Goal: Find specific page/section: Find specific page/section

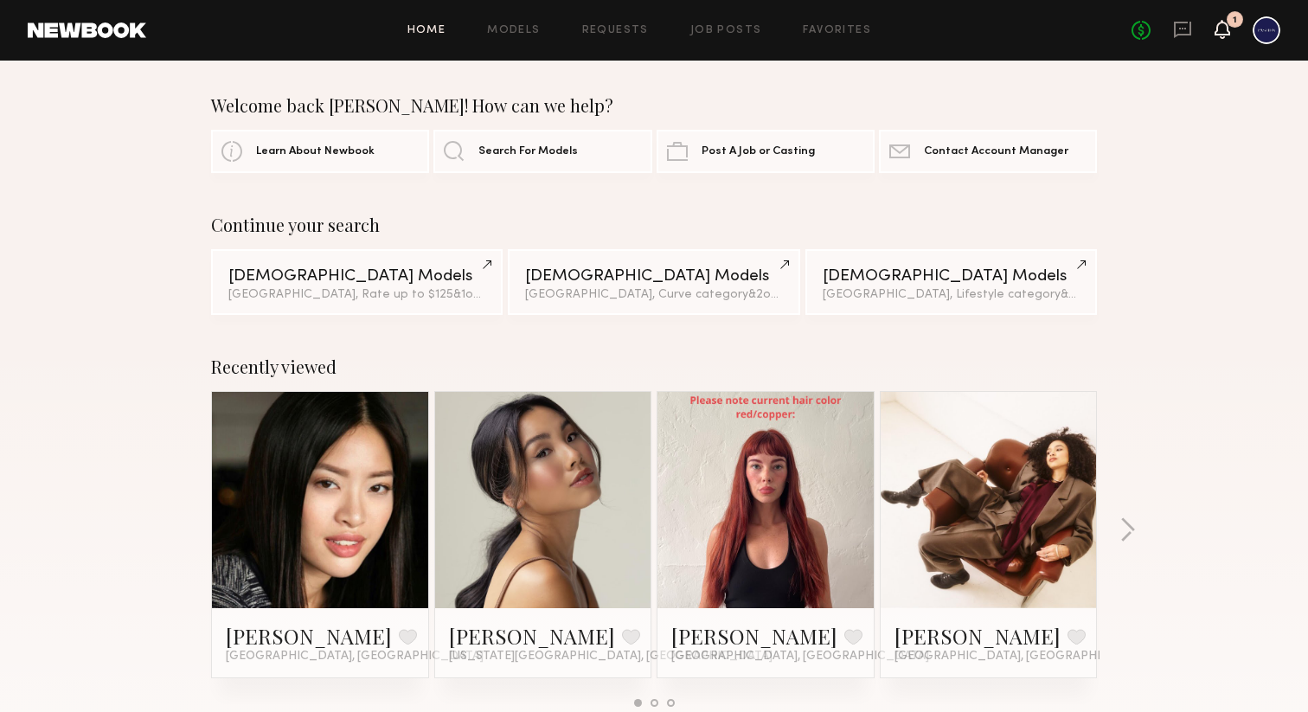
click at [1227, 30] on icon at bounding box center [1222, 28] width 14 height 12
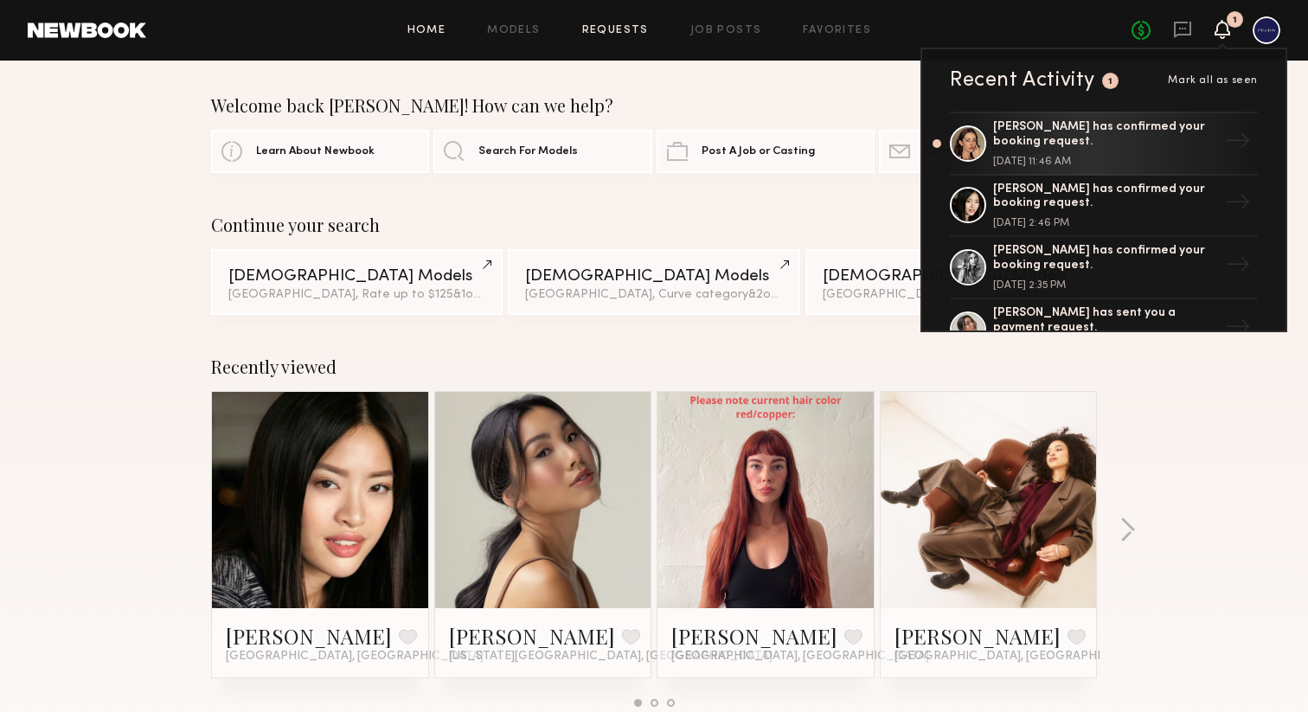
click at [600, 31] on link "Requests" at bounding box center [615, 30] width 67 height 11
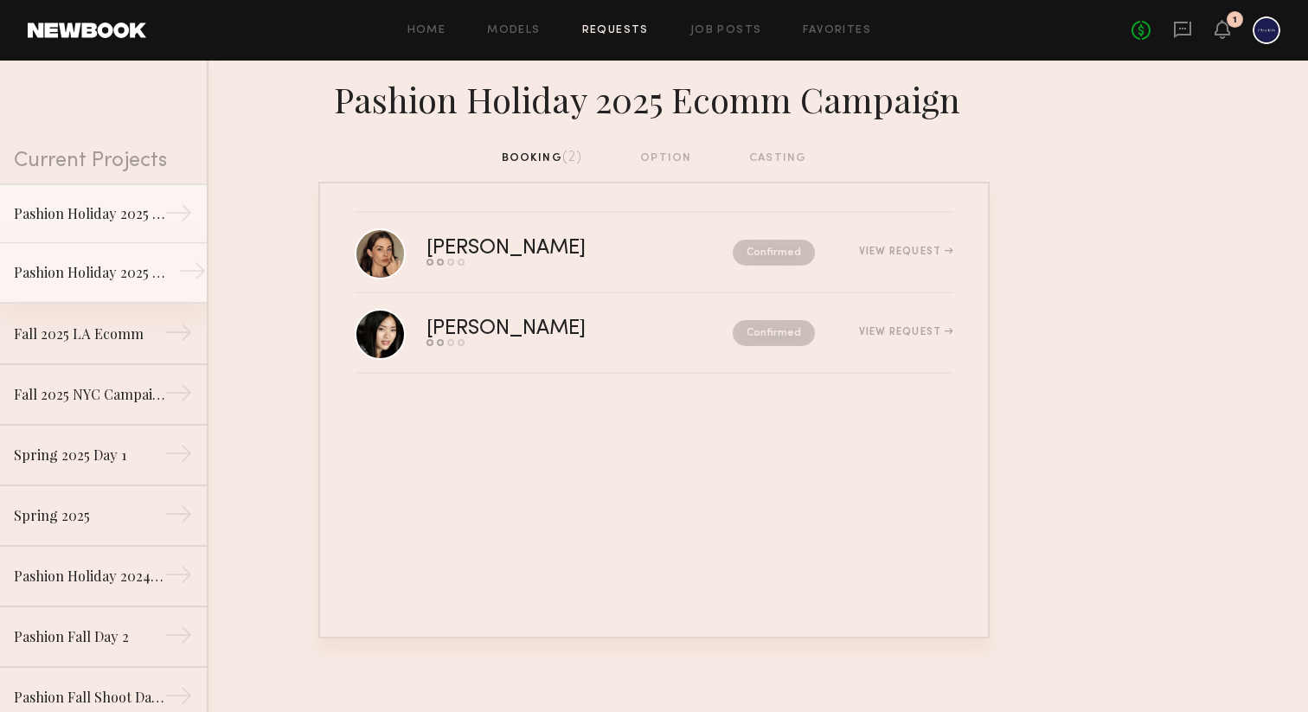
click at [57, 260] on link "Pashion Holiday 2025 Lifestyle Campaign →" at bounding box center [103, 273] width 207 height 61
